Goal: Check status: Check status

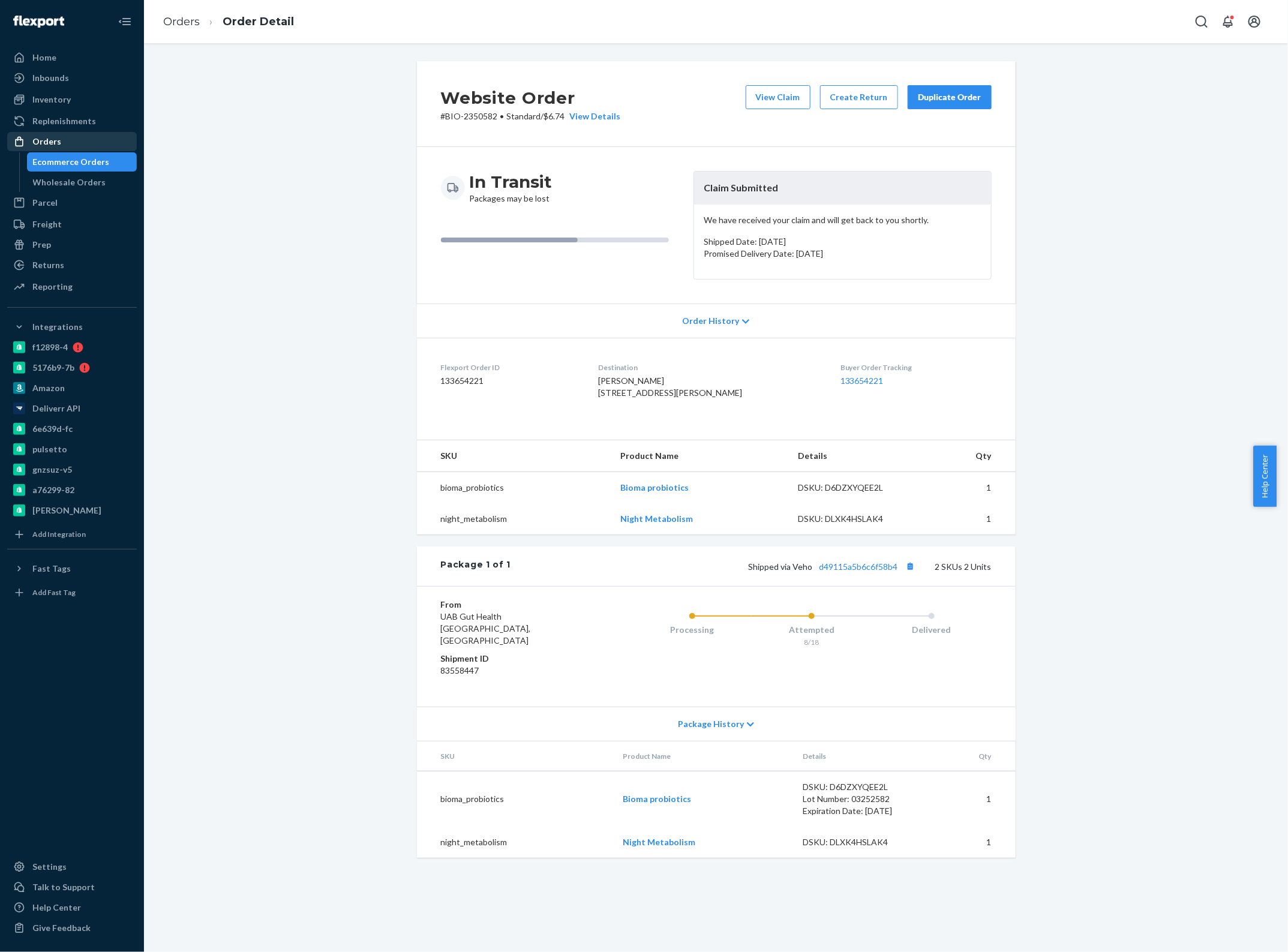
drag, startPoint x: 84, startPoint y: 138, endPoint x: 97, endPoint y: 145, distance: 14.8
click at [84, 138] on div "Orders" at bounding box center [72, 141] width 127 height 16
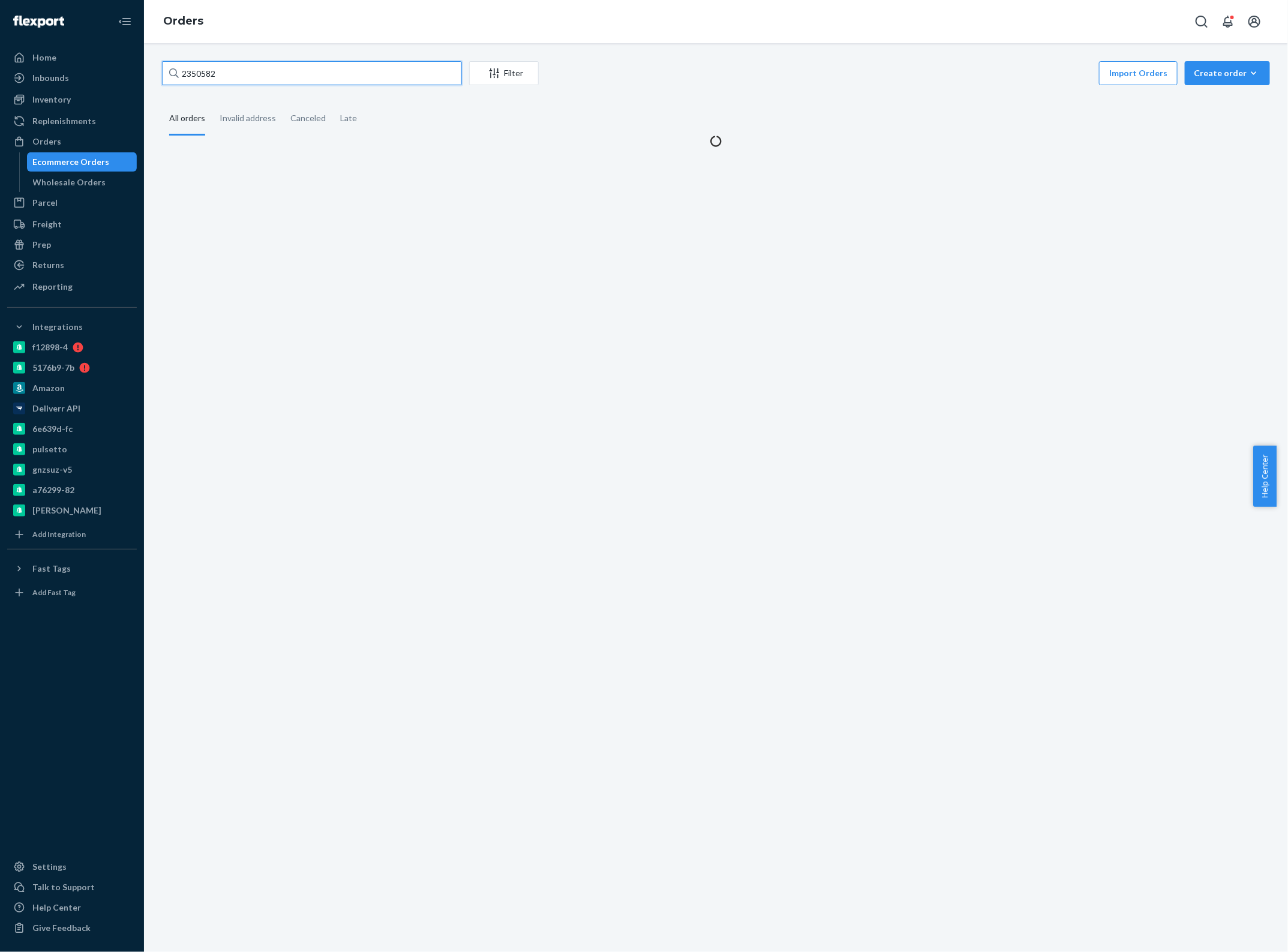
click at [313, 78] on input "2350582" at bounding box center [312, 73] width 300 height 24
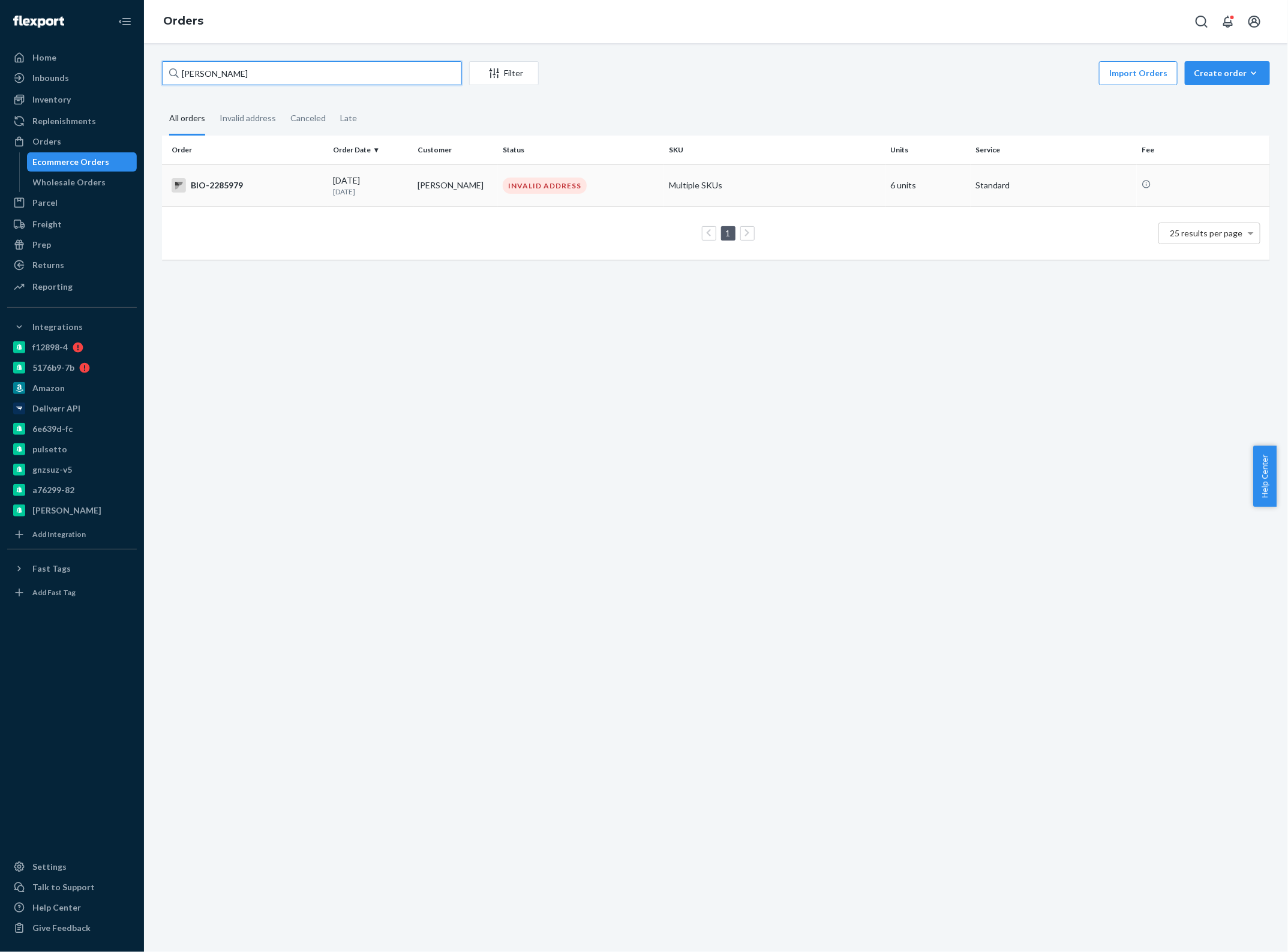
type input "[PERSON_NAME]"
click at [339, 182] on div "[DATE] [DATE]" at bounding box center [370, 186] width 76 height 22
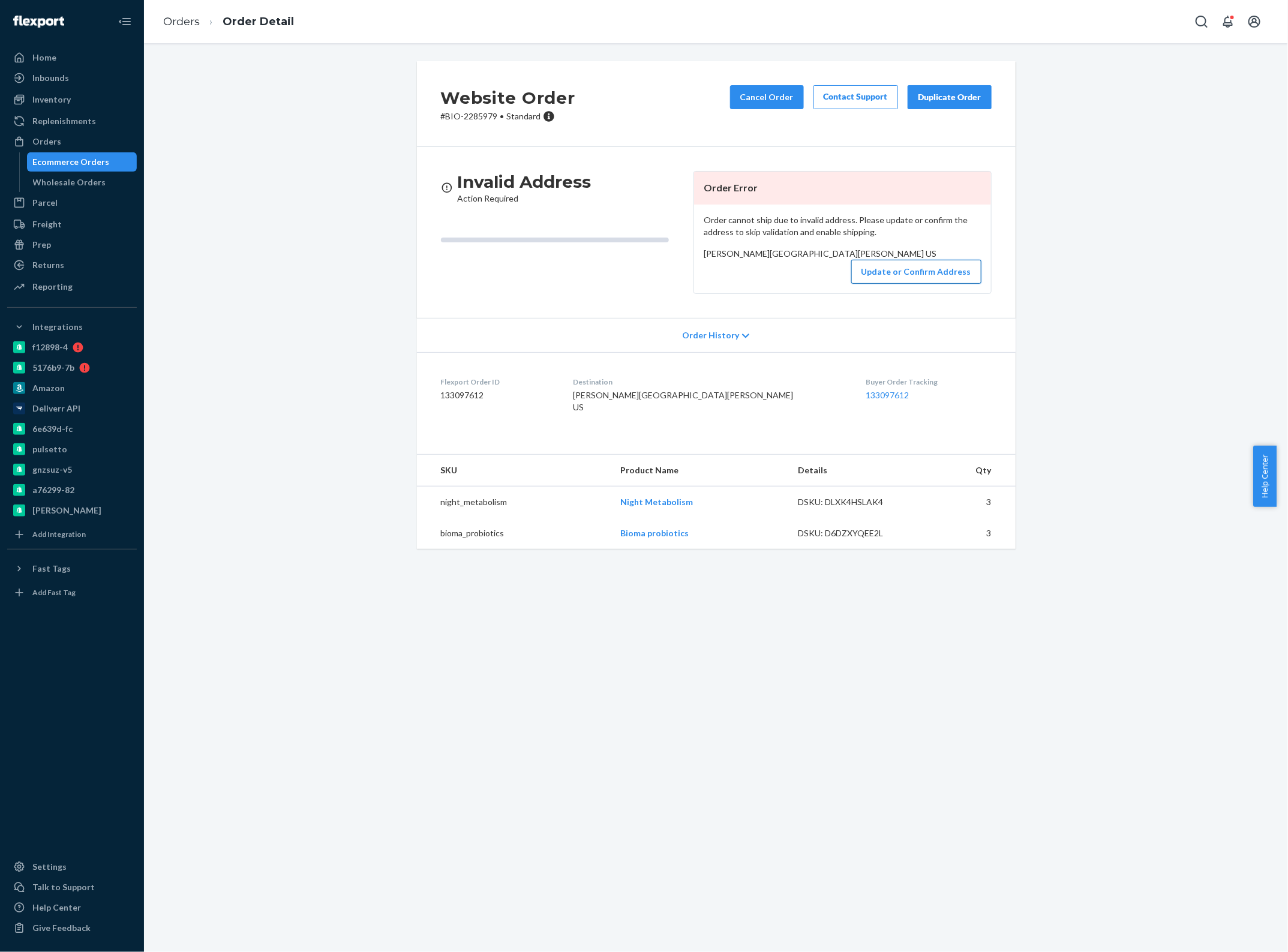
click at [885, 284] on button "Update or Confirm Address" at bounding box center [916, 271] width 130 height 24
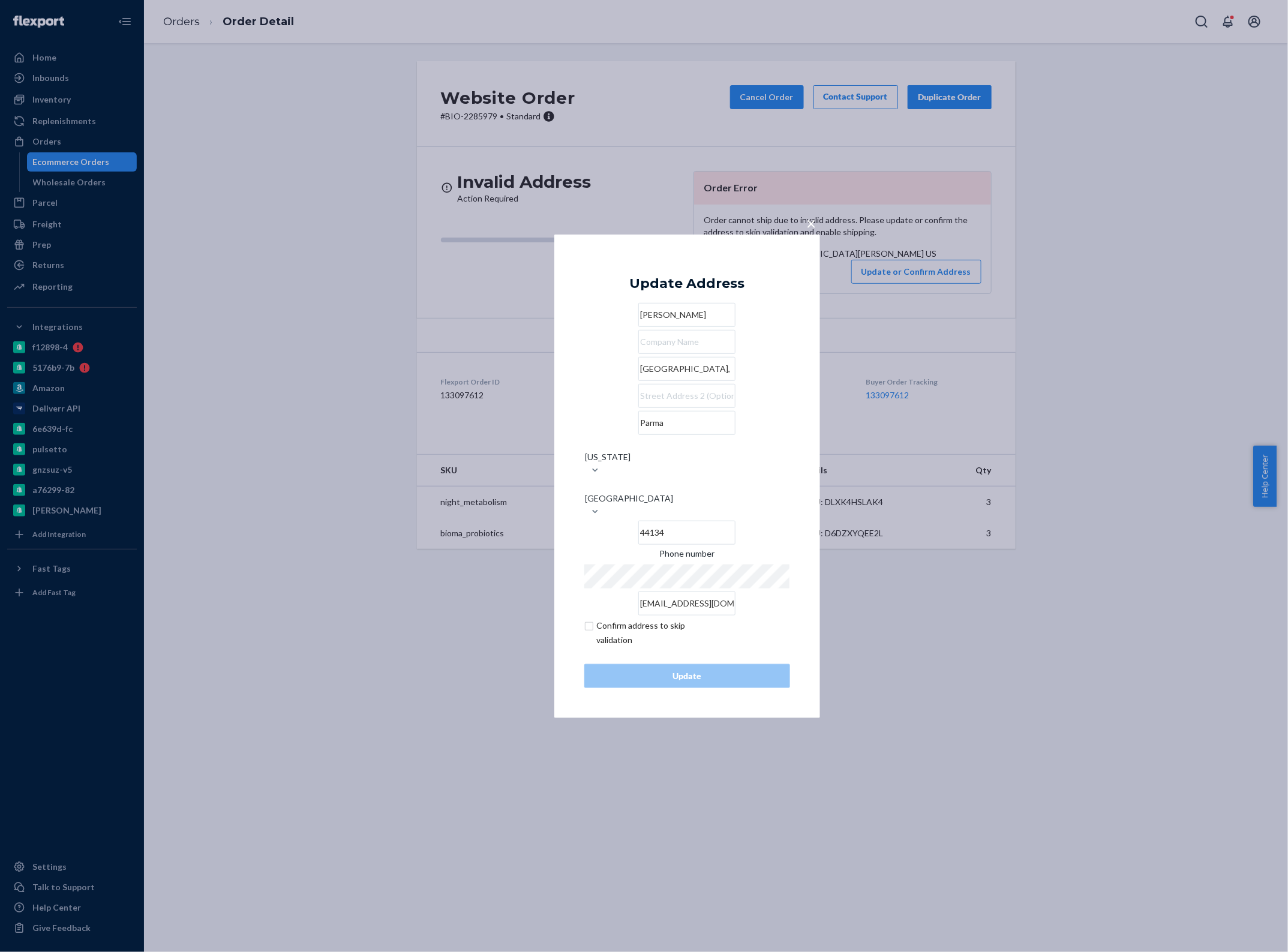
click at [638, 381] on input "[GEOGRAPHIC_DATA]," at bounding box center [686, 369] width 97 height 24
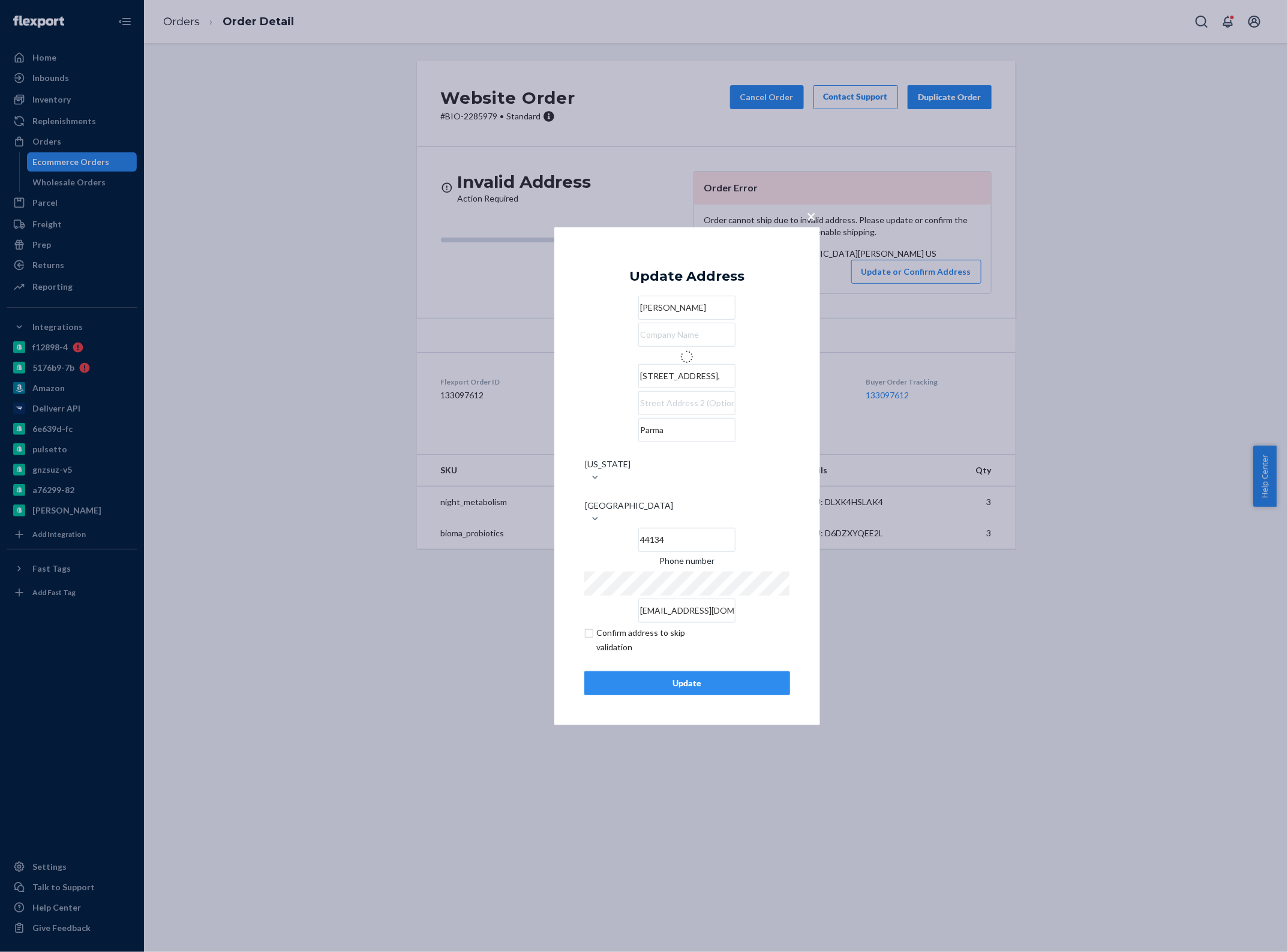
type input "[STREET_ADDRESS]"
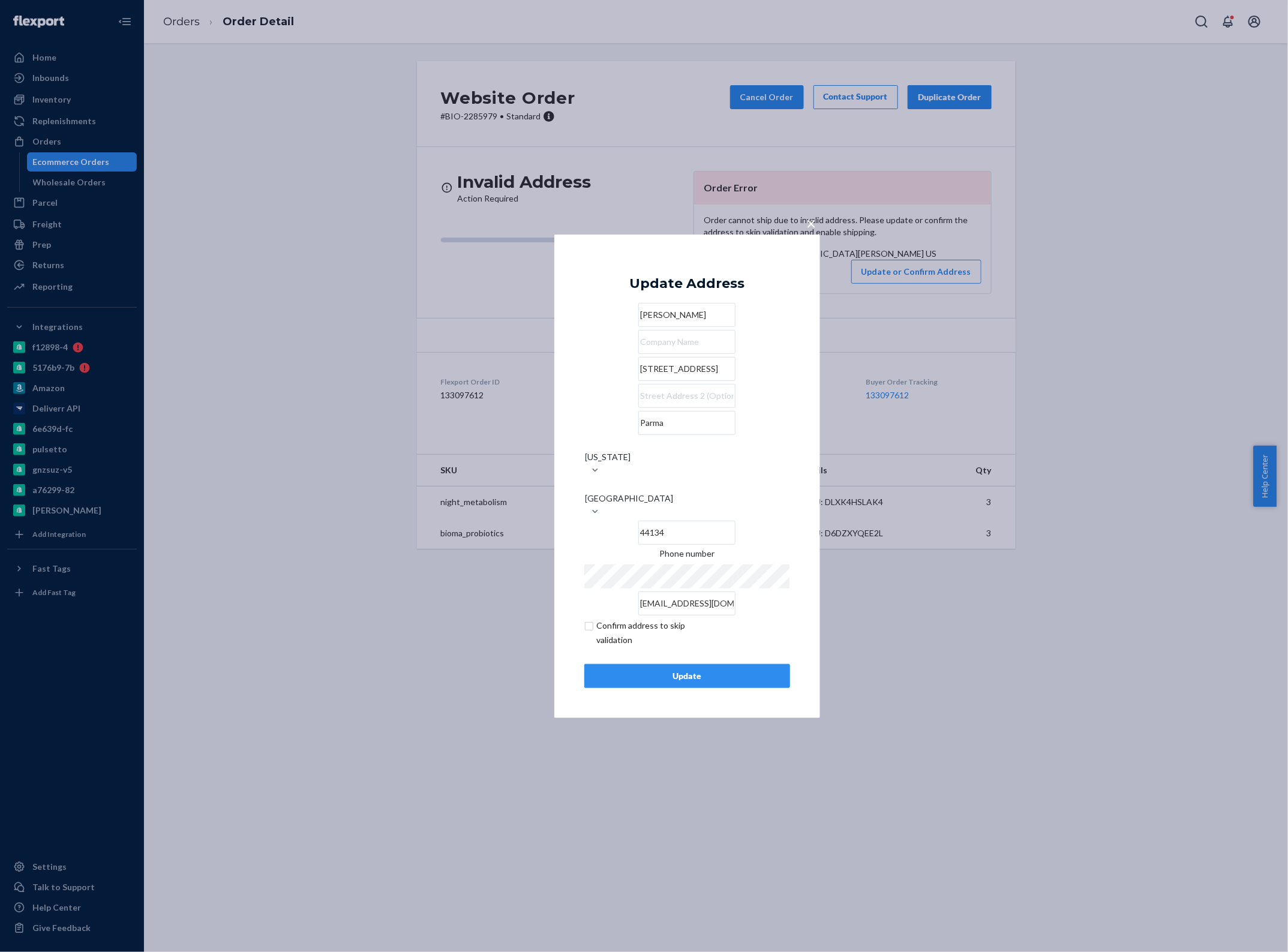
click at [675, 670] on div "Update" at bounding box center [686, 676] width 185 height 12
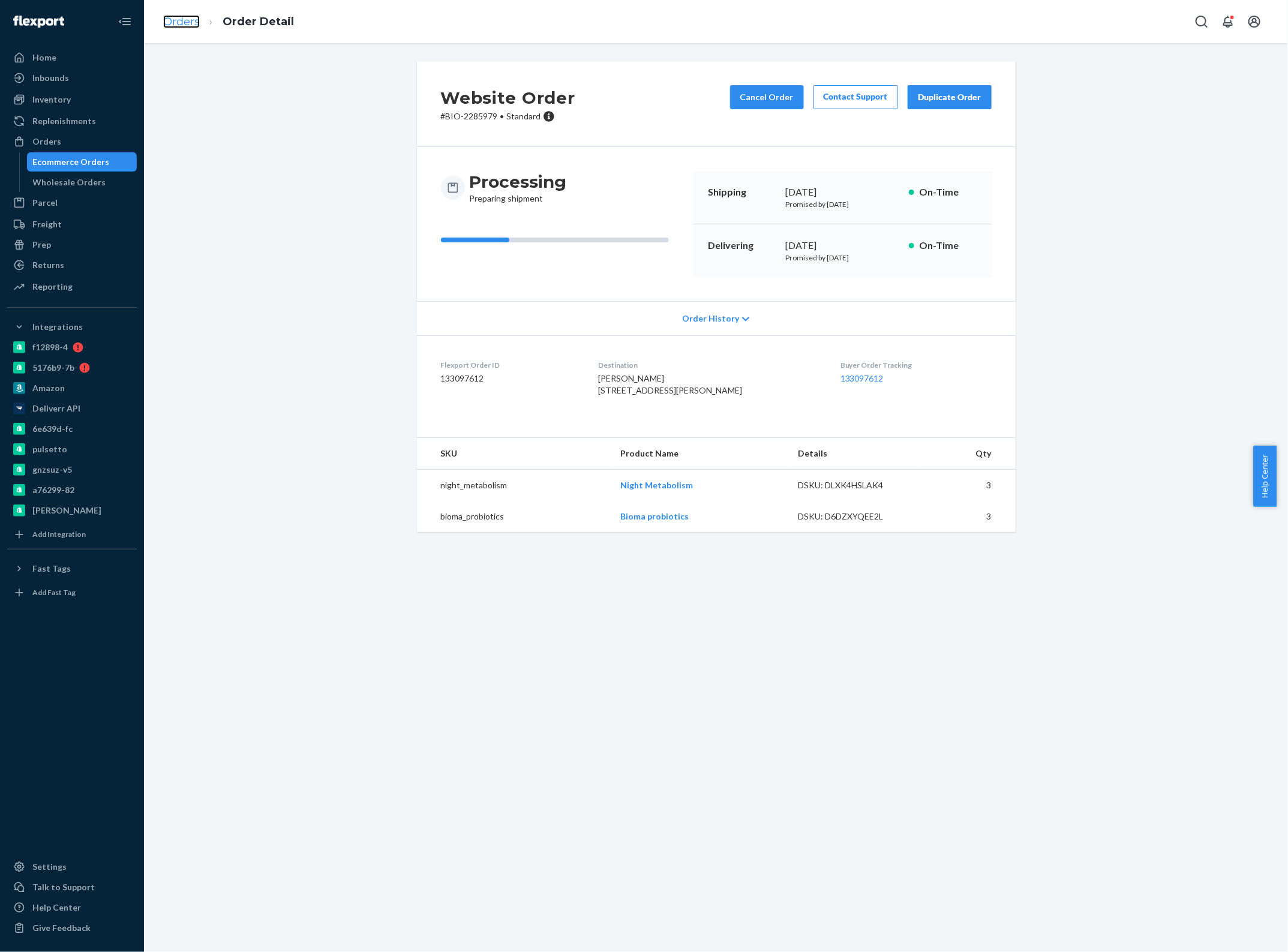
click at [190, 15] on link "Orders" at bounding box center [182, 22] width 37 height 13
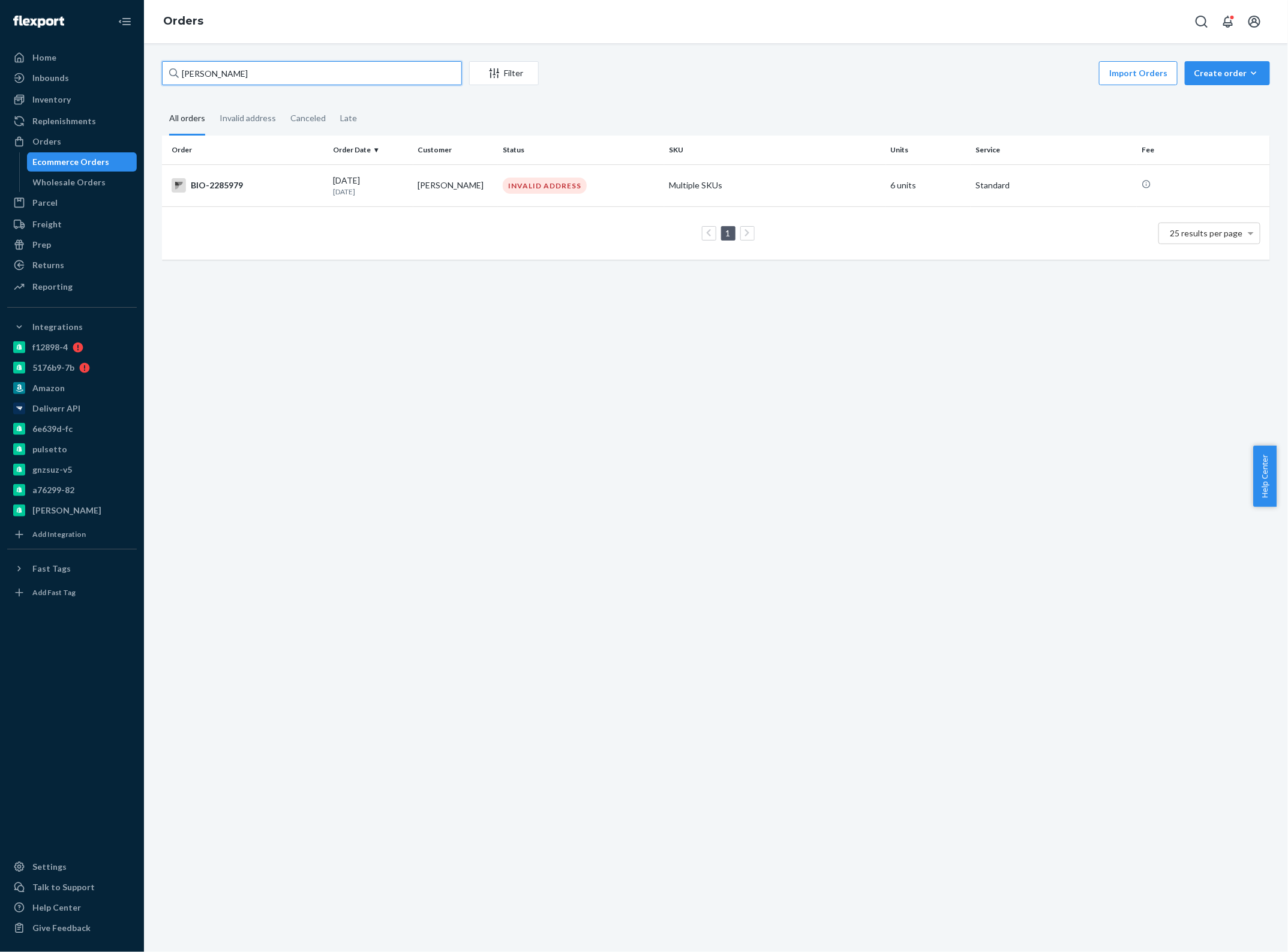
click at [287, 75] on input "[PERSON_NAME]" at bounding box center [312, 73] width 300 height 24
paste input "BIO-IN-15206"
paste input "2477327"
type input "2477327"
click at [250, 182] on div "BIO-2477327" at bounding box center [247, 185] width 152 height 14
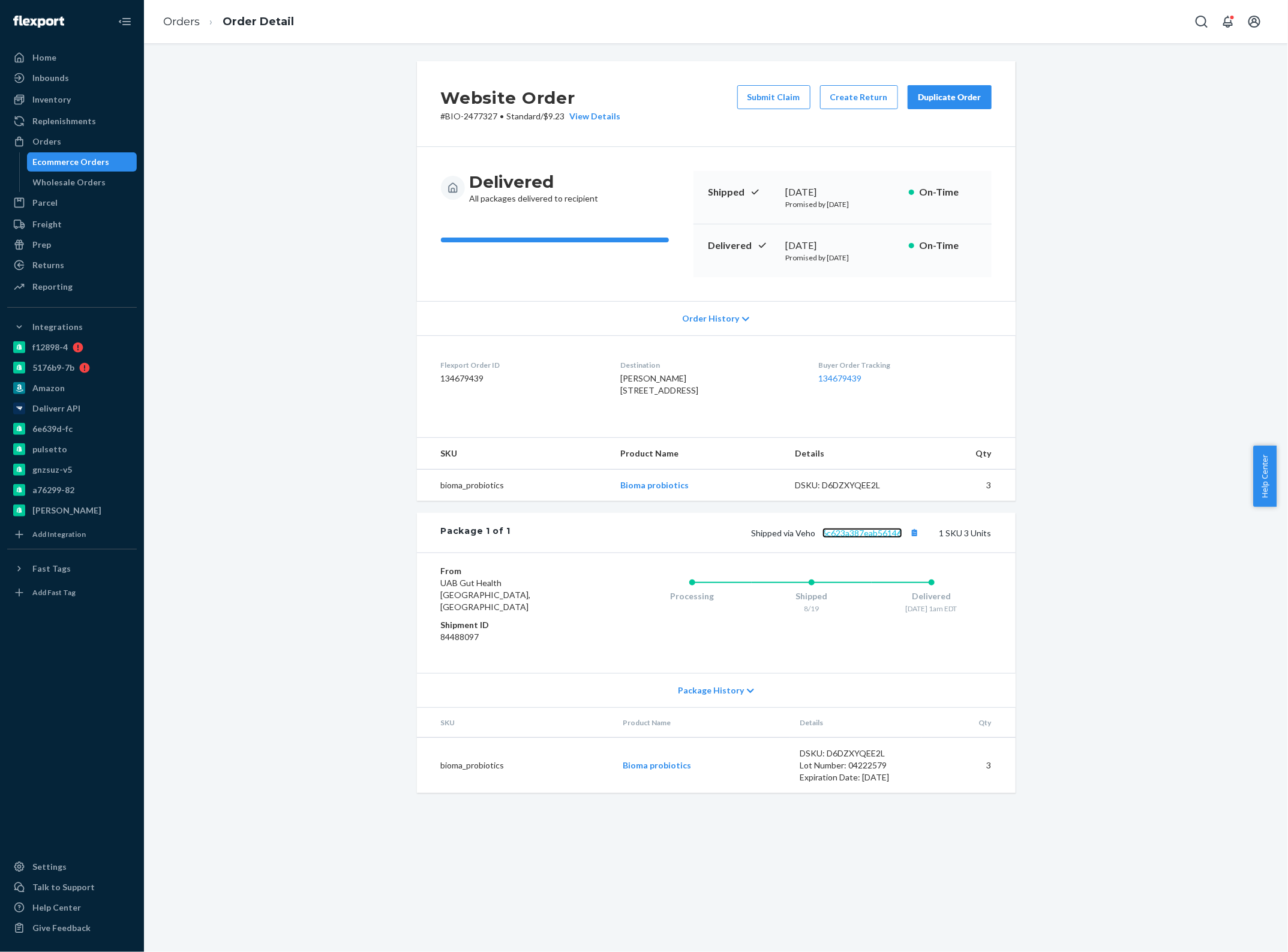
click at [850, 538] on link "6c623a387eab56146" at bounding box center [862, 532] width 80 height 10
